Goal: Task Accomplishment & Management: Use online tool/utility

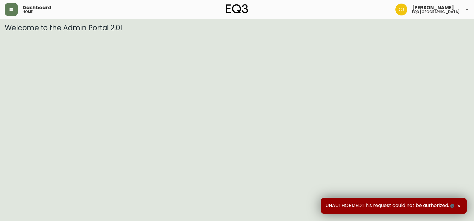
click at [4, 8] on header "Dashboard home [PERSON_NAME] eq3 [GEOGRAPHIC_DATA]" at bounding box center [237, 9] width 474 height 19
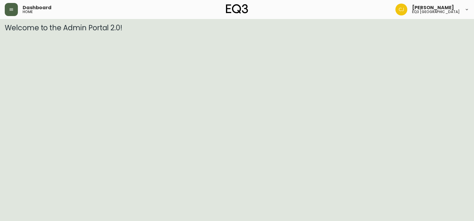
click at [9, 9] on button "button" at bounding box center [11, 9] width 13 height 13
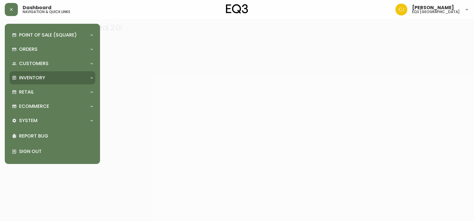
click at [57, 79] on div "Inventory" at bounding box center [49, 78] width 75 height 7
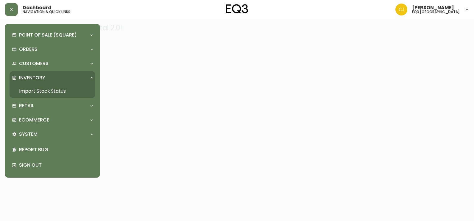
click at [58, 87] on link "Import Stock Status" at bounding box center [53, 92] width 86 height 14
